Goal: Task Accomplishment & Management: Use online tool/utility

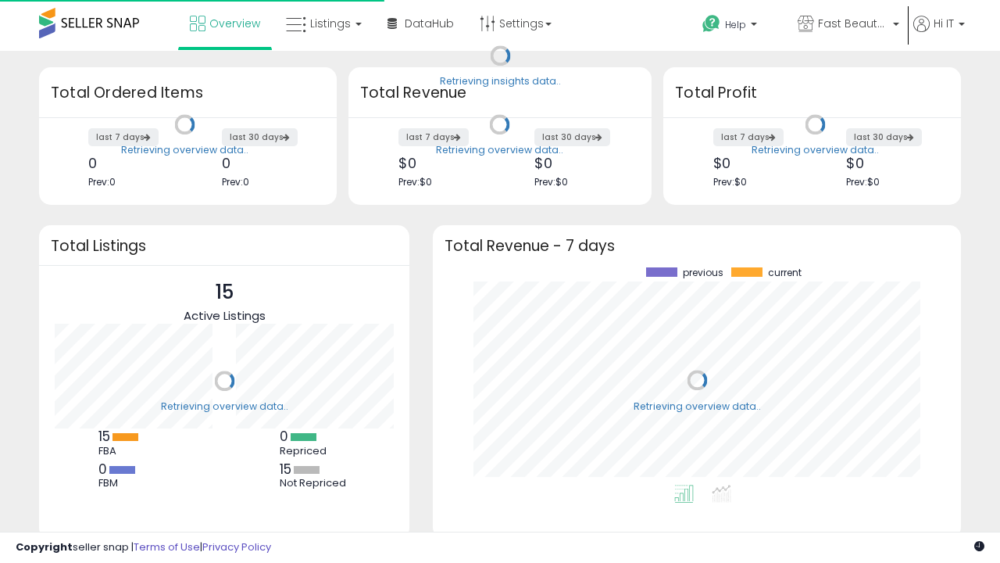
scroll to position [217, 497]
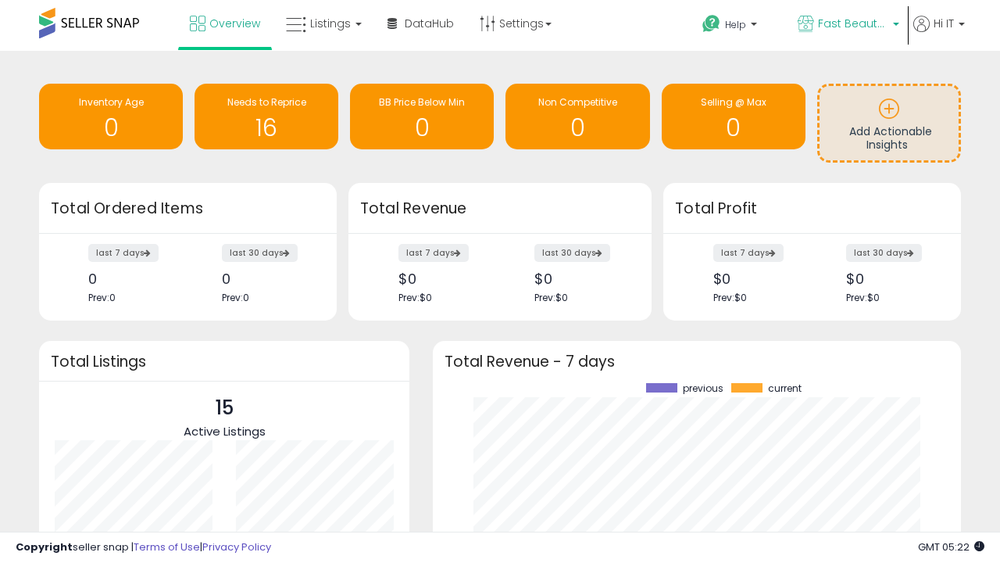
click at [847, 25] on span "Fast Beauty ([GEOGRAPHIC_DATA])" at bounding box center [853, 24] width 70 height 16
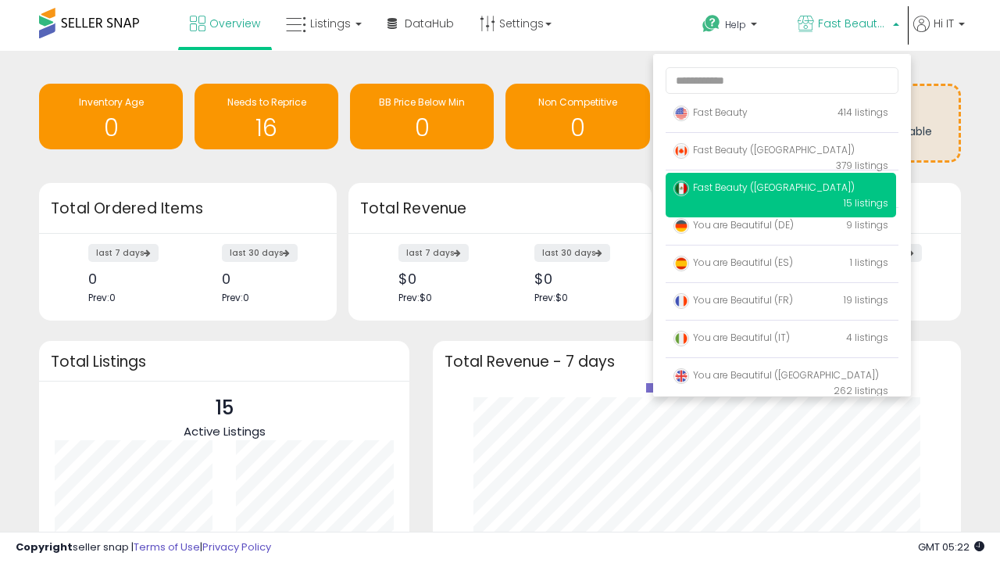
click at [781, 377] on span "You are Beautiful ([GEOGRAPHIC_DATA])" at bounding box center [777, 374] width 206 height 13
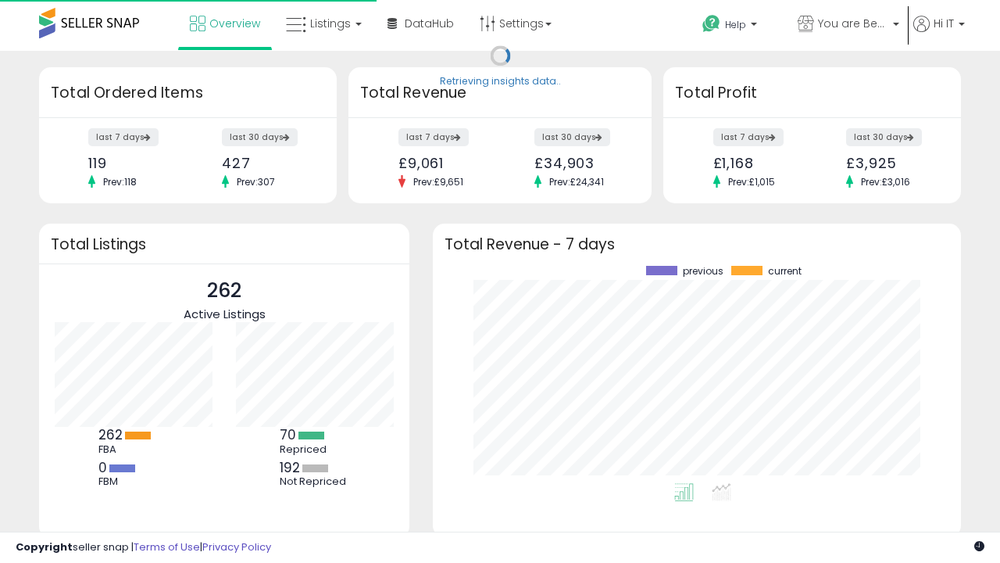
scroll to position [217, 497]
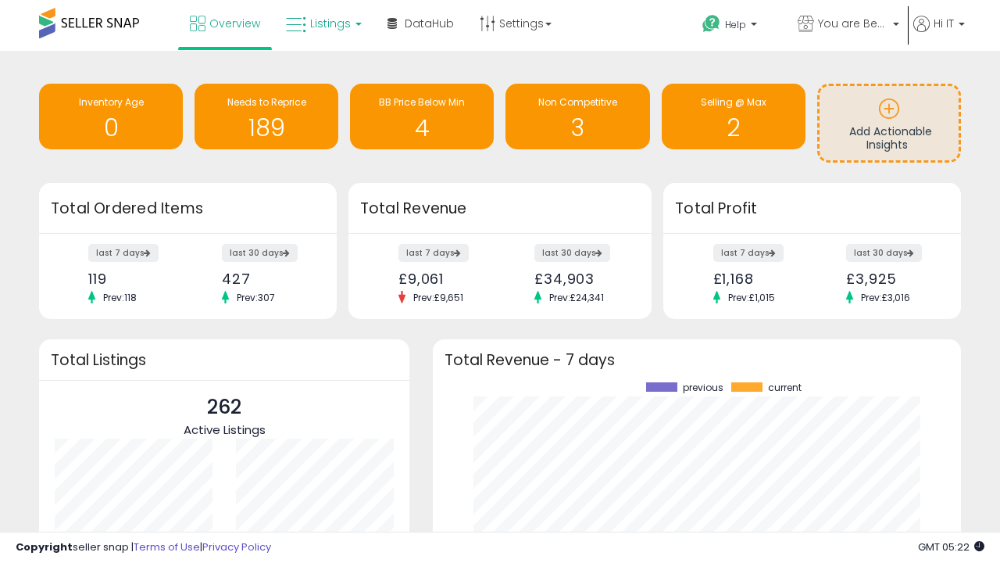
click at [322, 23] on span "Listings" at bounding box center [330, 24] width 41 height 16
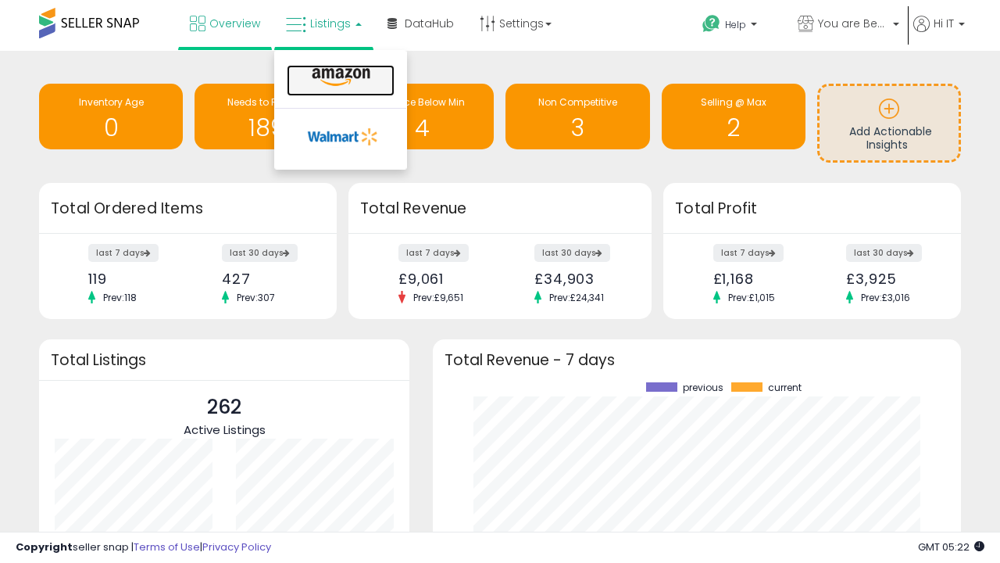
click at [339, 77] on icon at bounding box center [341, 77] width 68 height 20
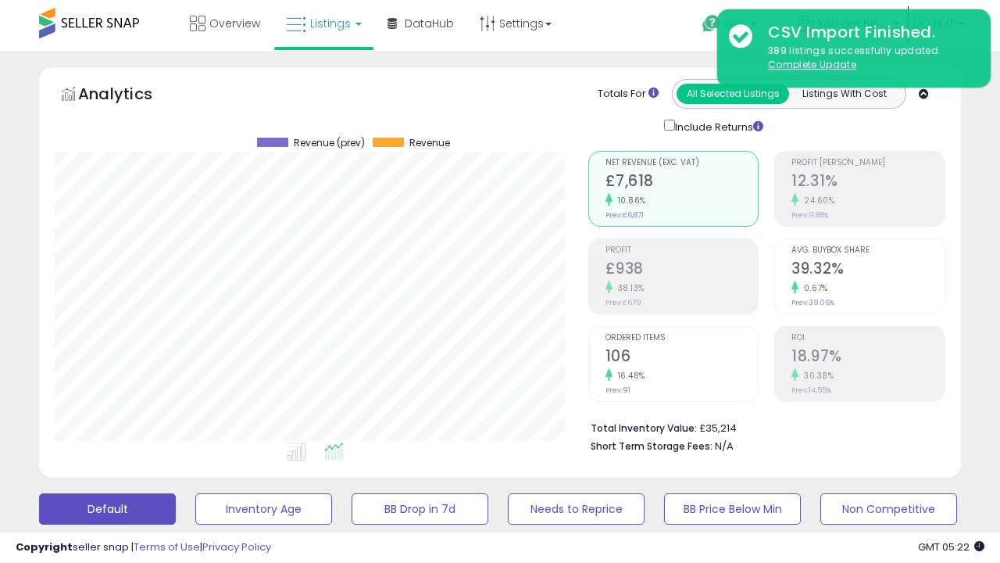
scroll to position [425, 0]
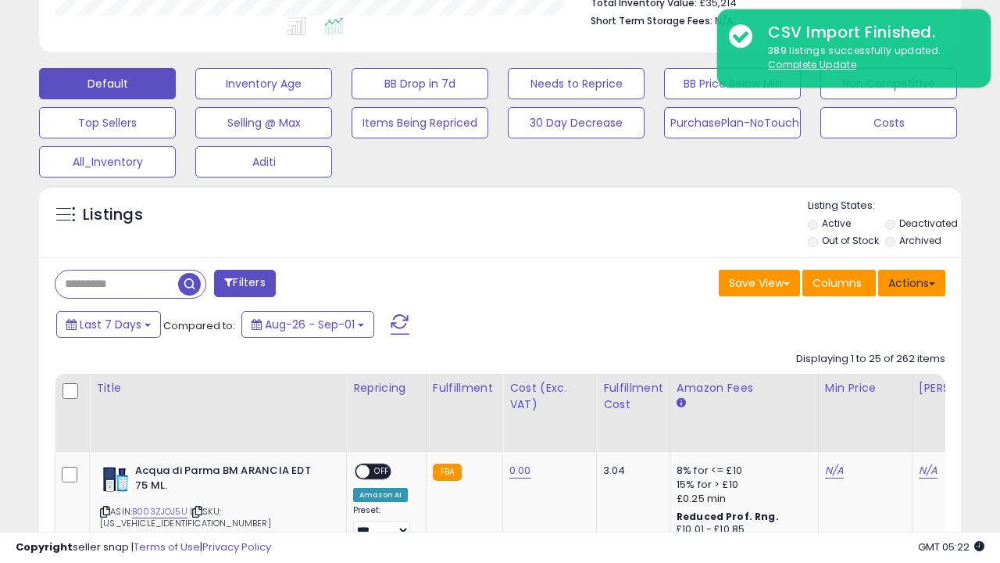
click at [912, 281] on button "Actions" at bounding box center [911, 283] width 67 height 27
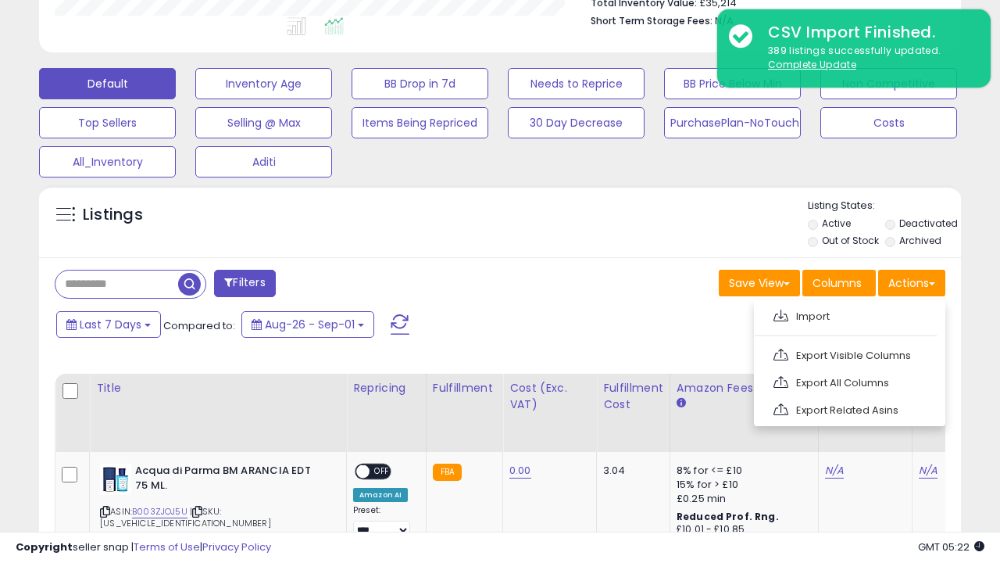
click at [781, 313] on span at bounding box center [781, 315] width 15 height 12
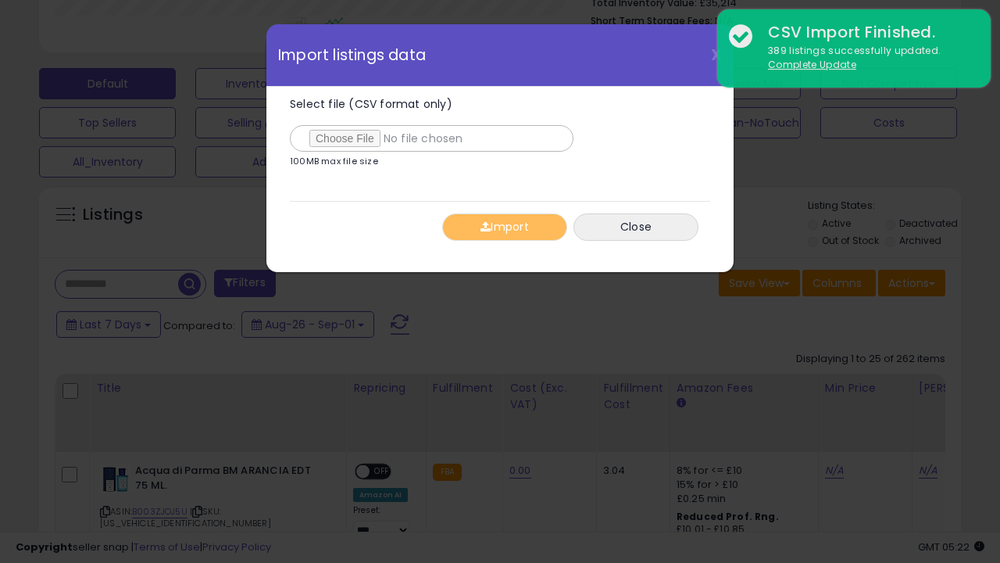
type input "**********"
click at [504, 227] on button "Import" at bounding box center [504, 226] width 125 height 27
